Goal: Browse casually: Explore the website without a specific task or goal

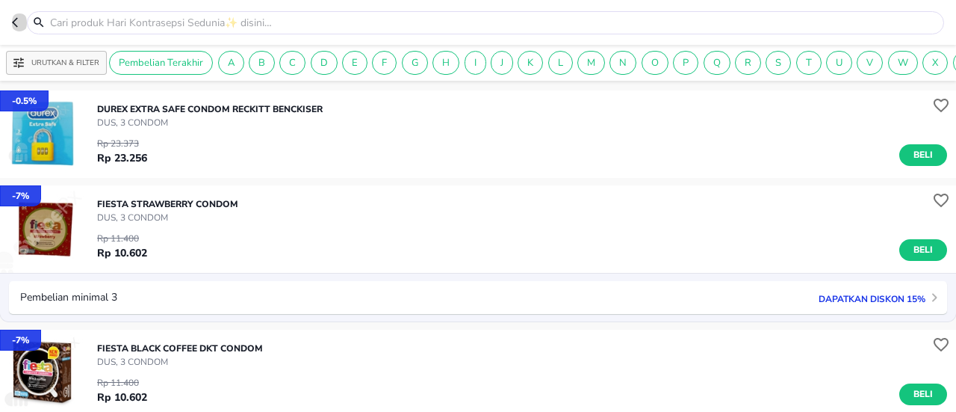
click at [19, 28] on icon "button" at bounding box center [18, 22] width 12 height 12
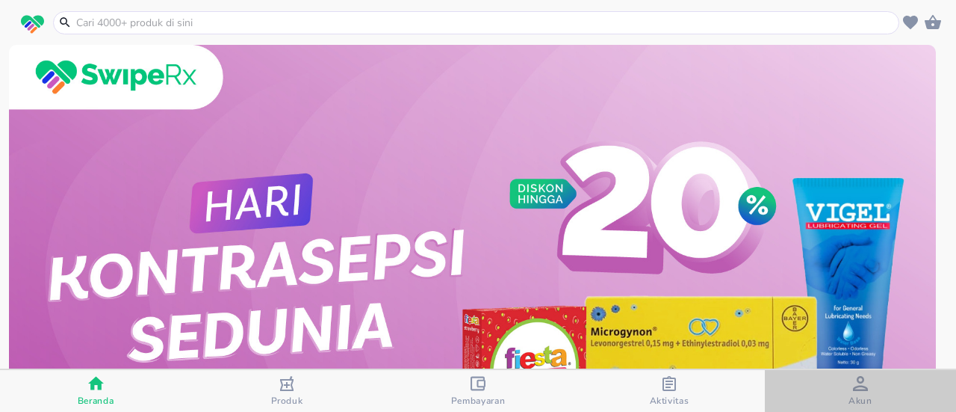
click at [856, 401] on span "Akun" at bounding box center [861, 401] width 24 height 12
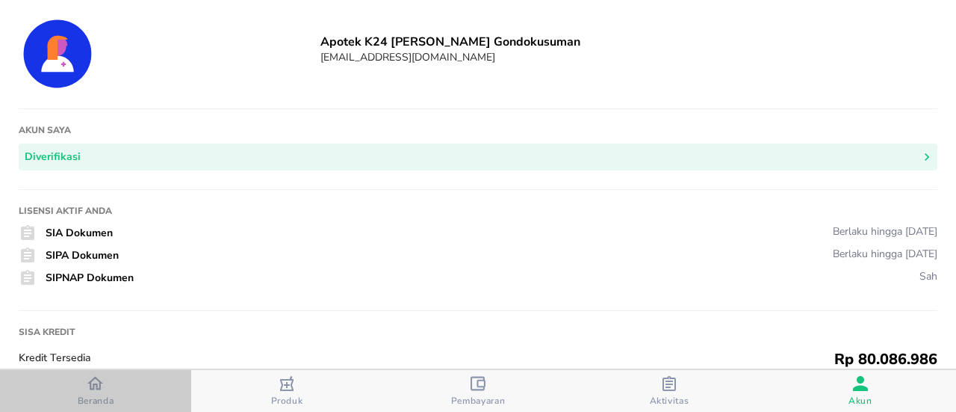
click at [97, 389] on icon "button" at bounding box center [95, 383] width 16 height 13
